Goal: Obtain resource: Obtain resource

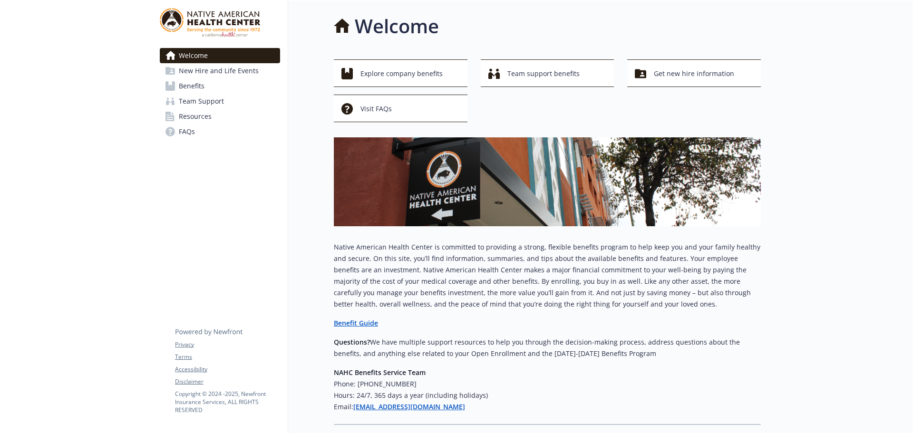
click at [346, 325] on strong "Benefit Guide" at bounding box center [356, 323] width 44 height 9
